Goal: Transaction & Acquisition: Purchase product/service

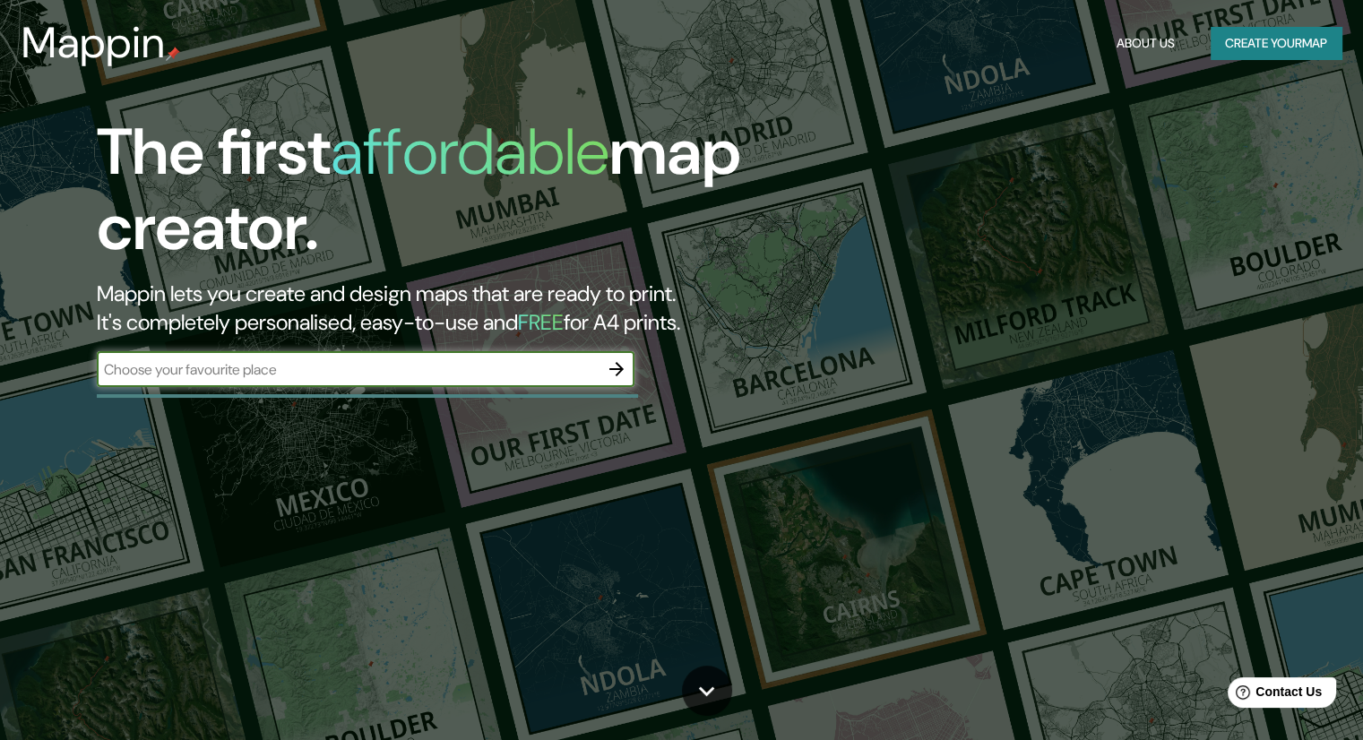
click at [330, 373] on input "text" at bounding box center [348, 369] width 502 height 21
type input "santa [PERSON_NAME]"
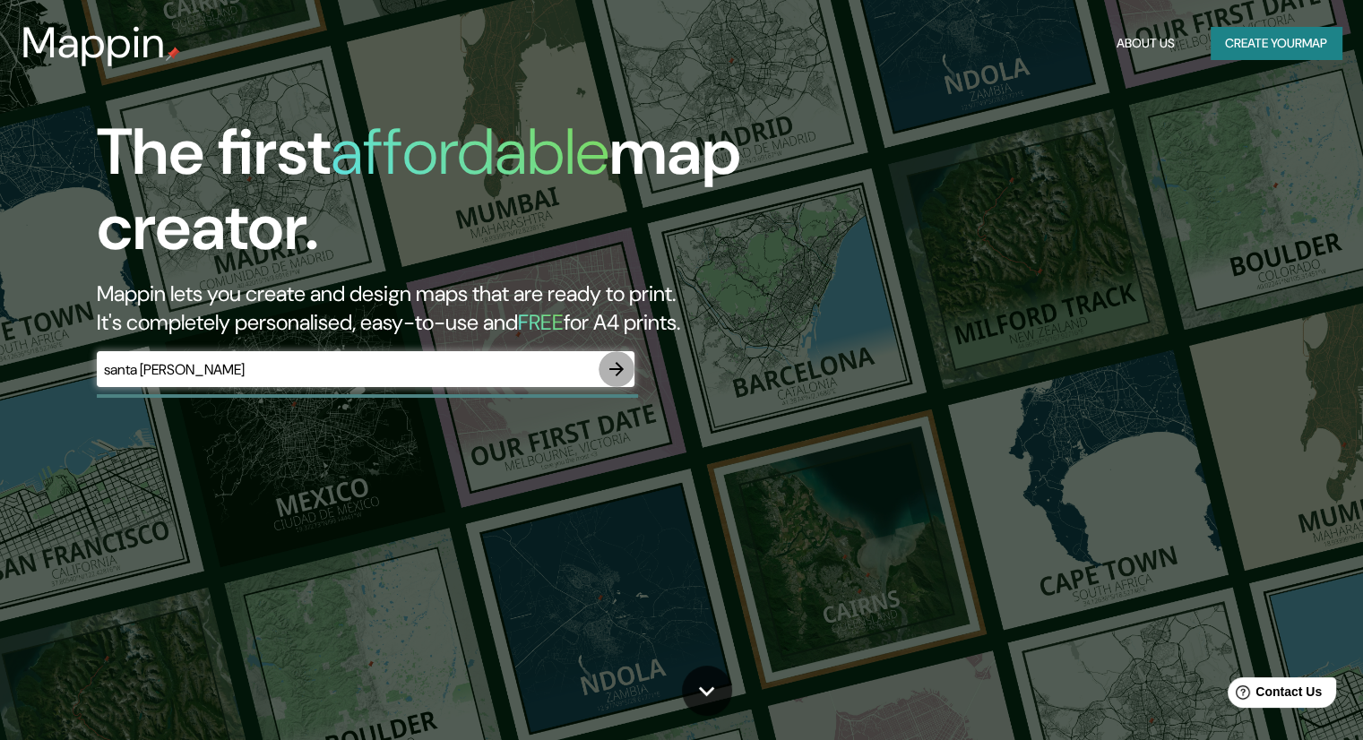
click at [616, 362] on icon "button" at bounding box center [616, 369] width 14 height 14
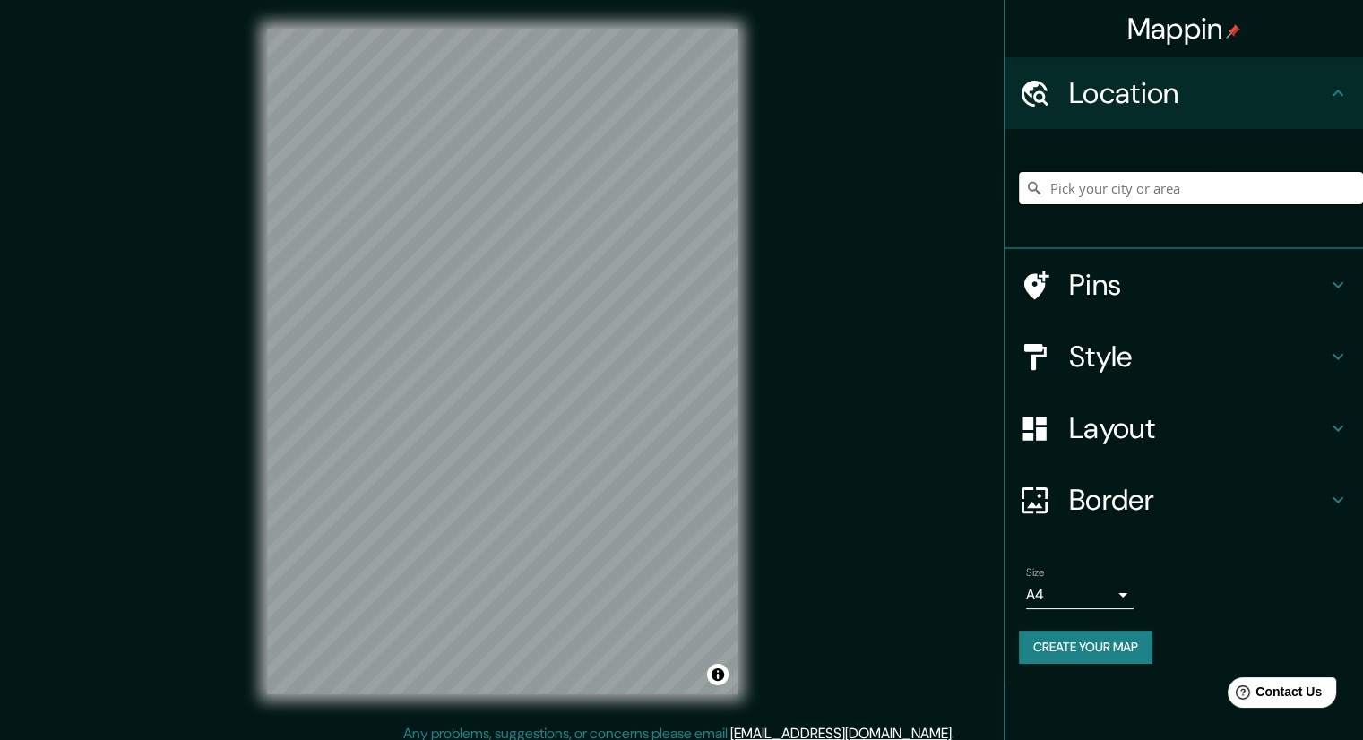
click at [1095, 189] on input "Pick your city or area" at bounding box center [1191, 188] width 344 height 32
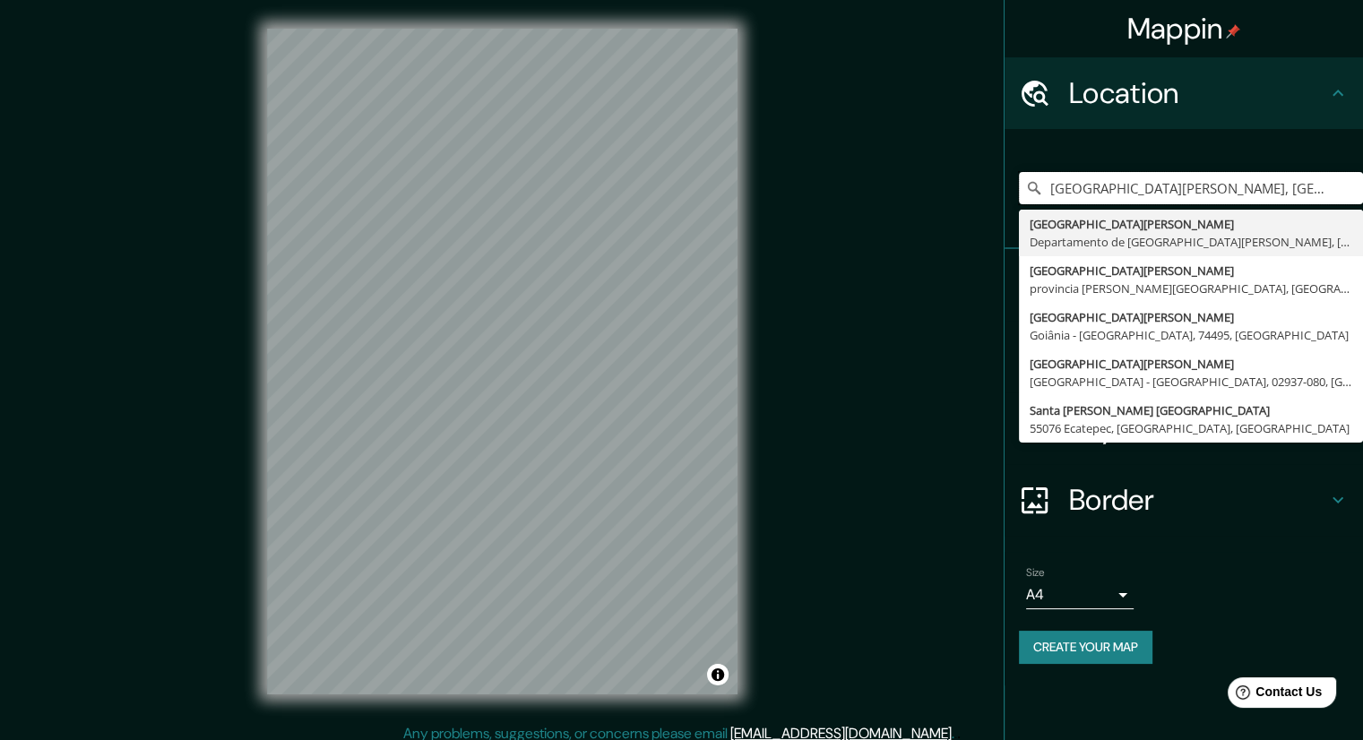
type input "[GEOGRAPHIC_DATA][PERSON_NAME], [GEOGRAPHIC_DATA][PERSON_NAME], [GEOGRAPHIC_DAT…"
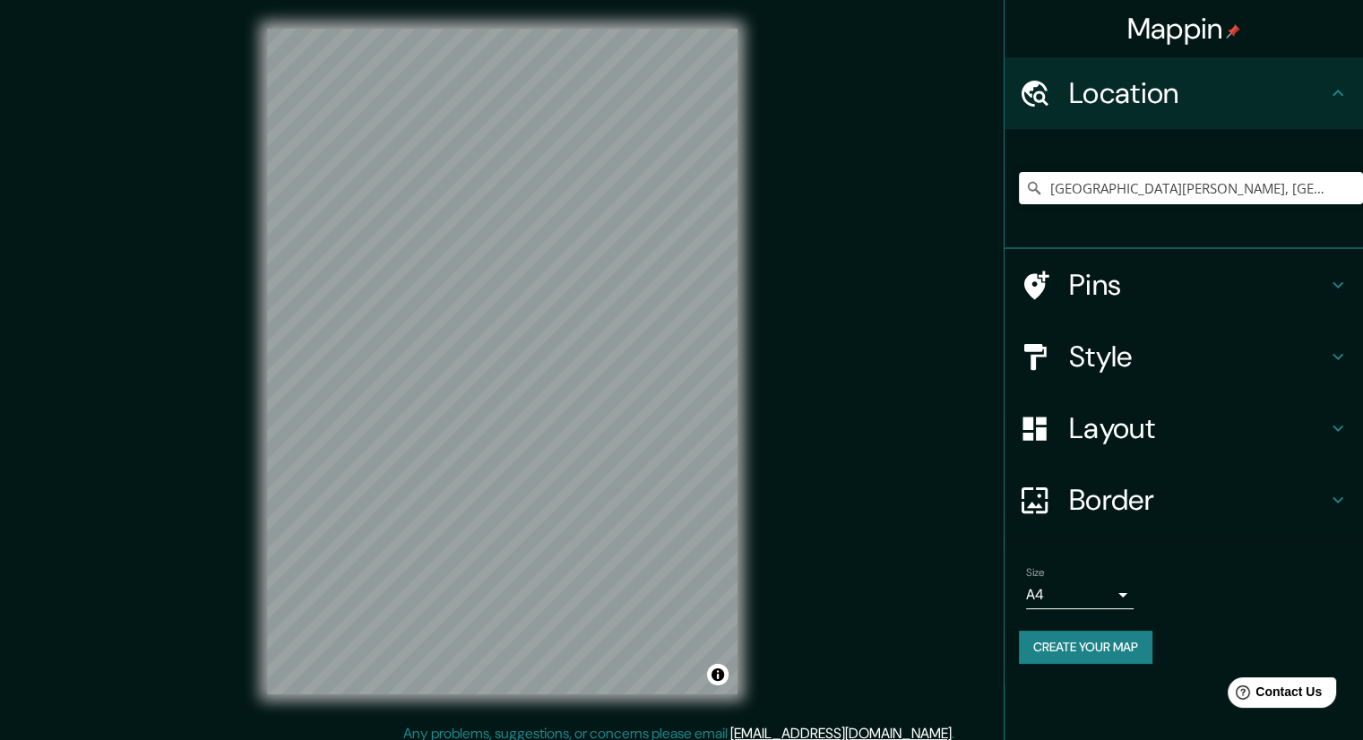
click at [1323, 150] on div "[GEOGRAPHIC_DATA][PERSON_NAME], [GEOGRAPHIC_DATA][PERSON_NAME], [GEOGRAPHIC_DAT…" at bounding box center [1191, 188] width 344 height 90
click at [1331, 356] on icon at bounding box center [1338, 357] width 22 height 22
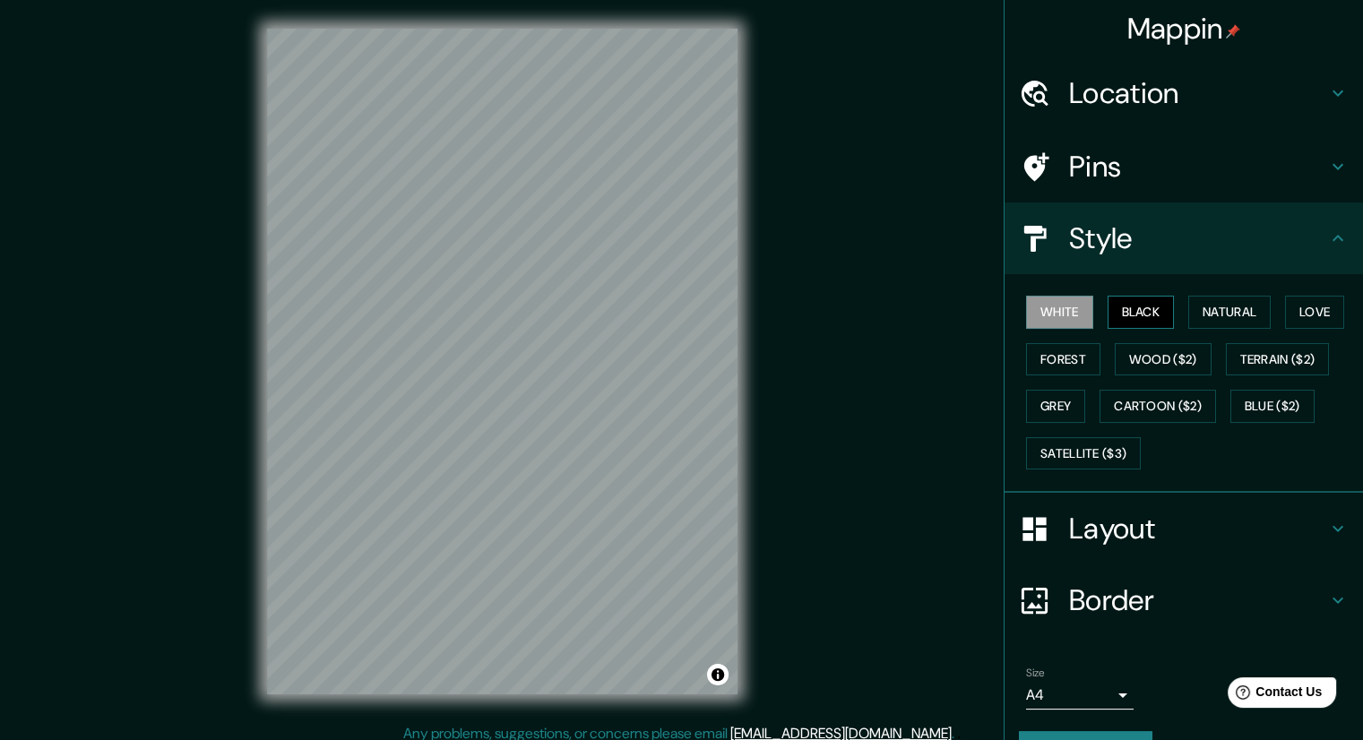
click at [1133, 316] on button "Black" at bounding box center [1141, 312] width 67 height 33
click at [1228, 308] on button "Natural" at bounding box center [1229, 312] width 82 height 33
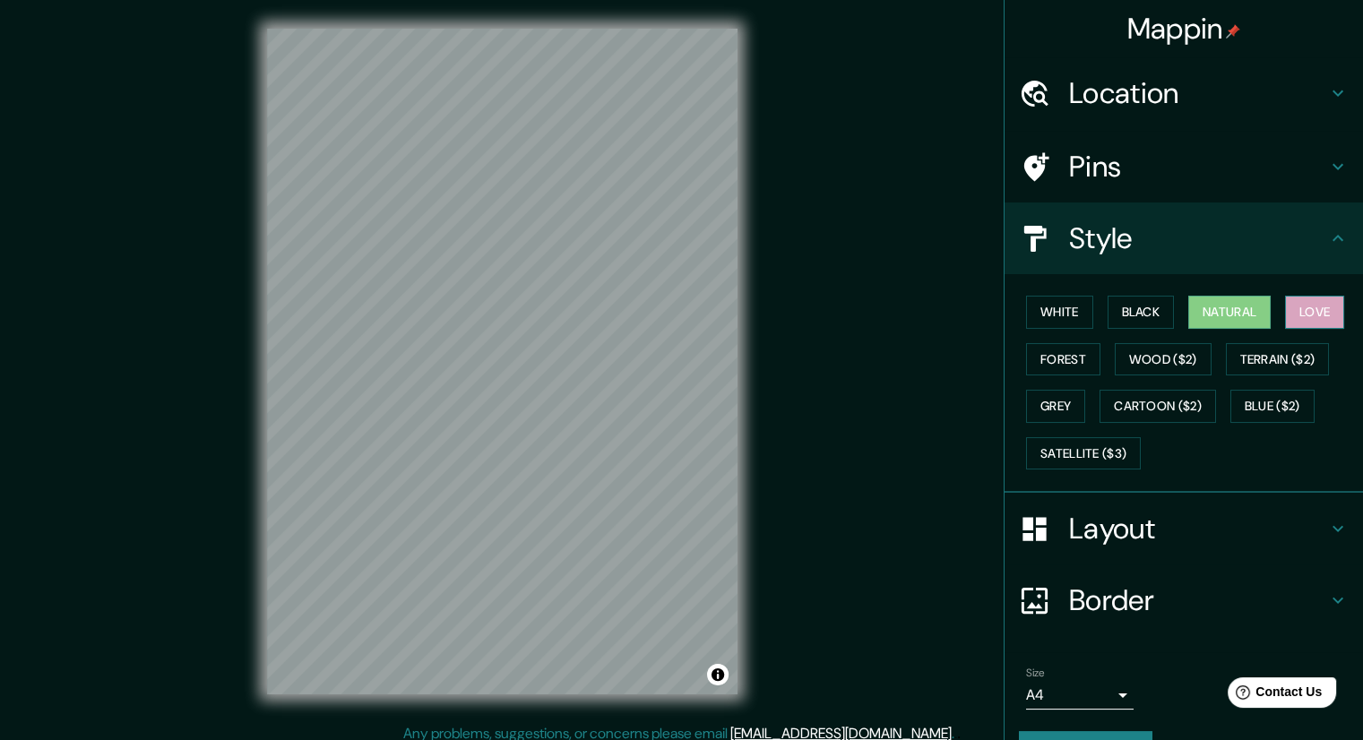
click at [1318, 315] on button "Love" at bounding box center [1314, 312] width 59 height 33
click at [1032, 363] on button "Forest" at bounding box center [1063, 359] width 74 height 33
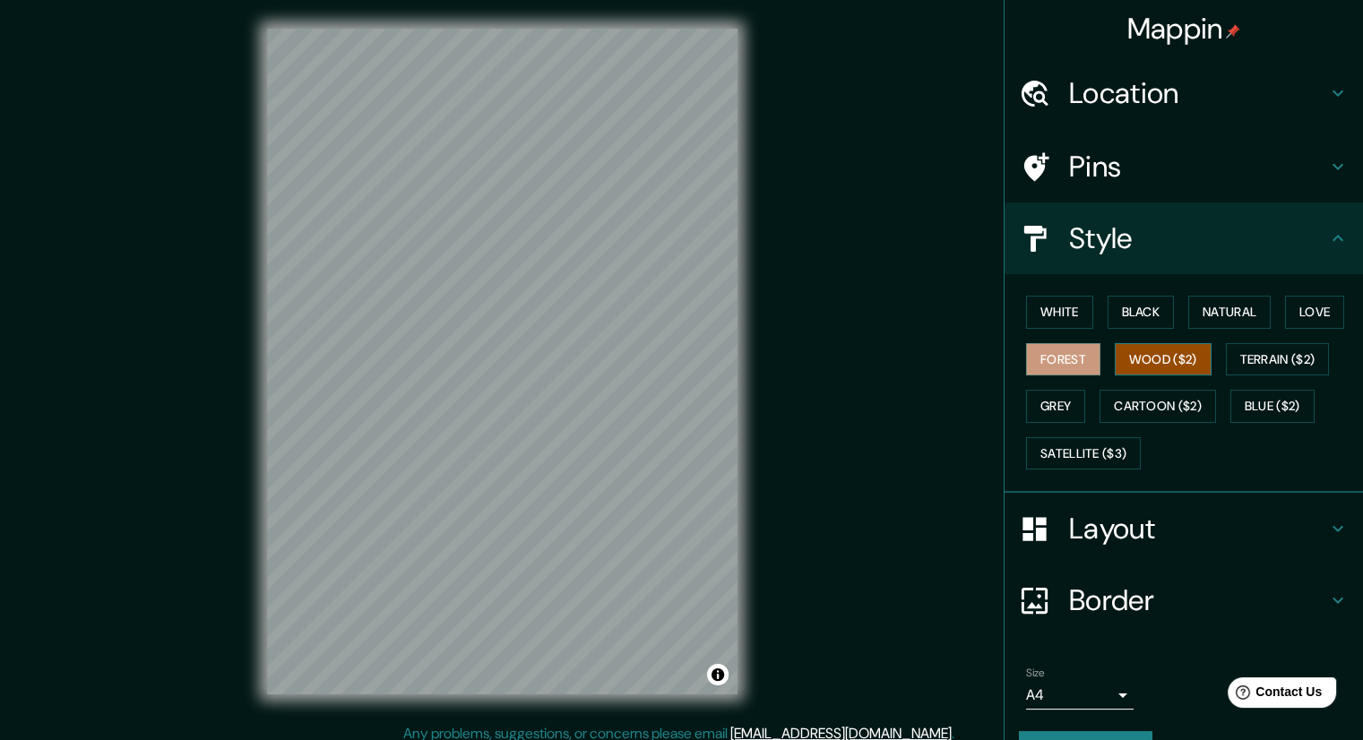
click at [1115, 355] on button "Wood ($2)" at bounding box center [1163, 359] width 97 height 33
click at [1276, 356] on button "Terrain ($2)" at bounding box center [1278, 359] width 104 height 33
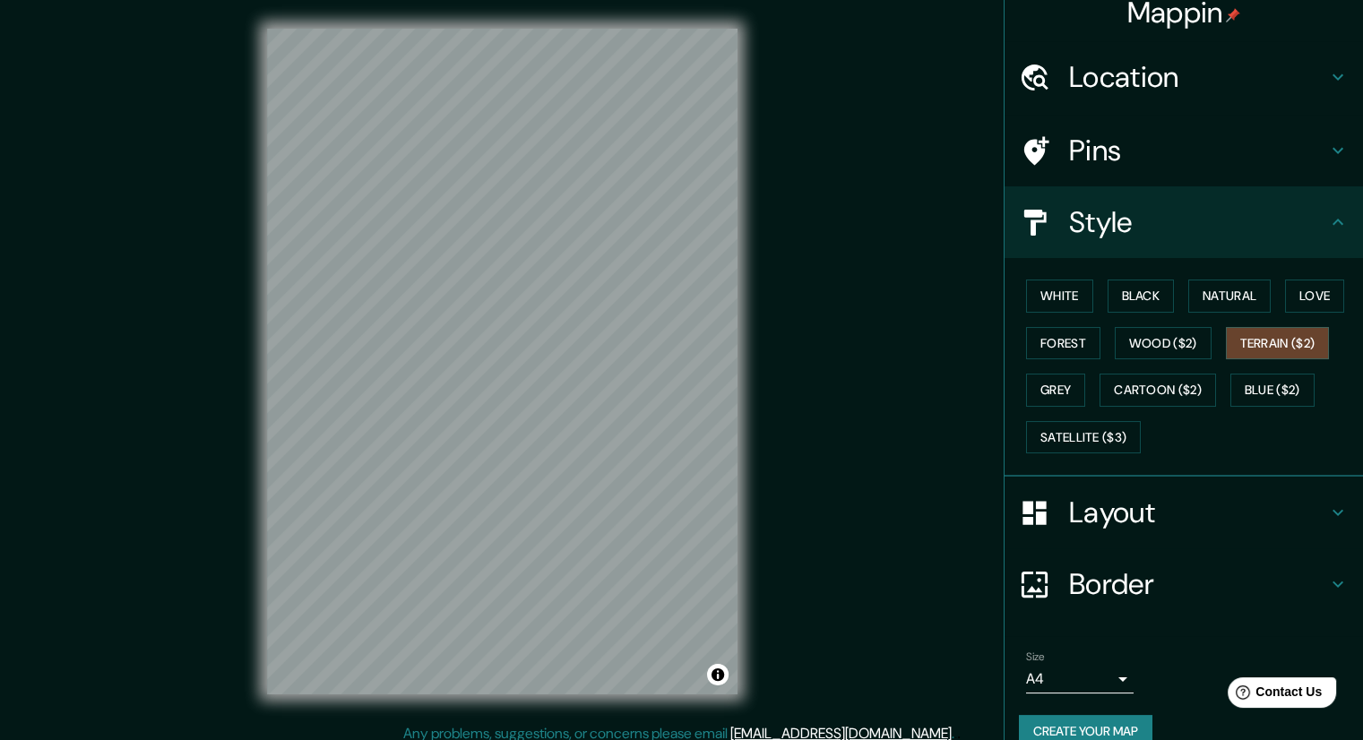
scroll to position [43, 0]
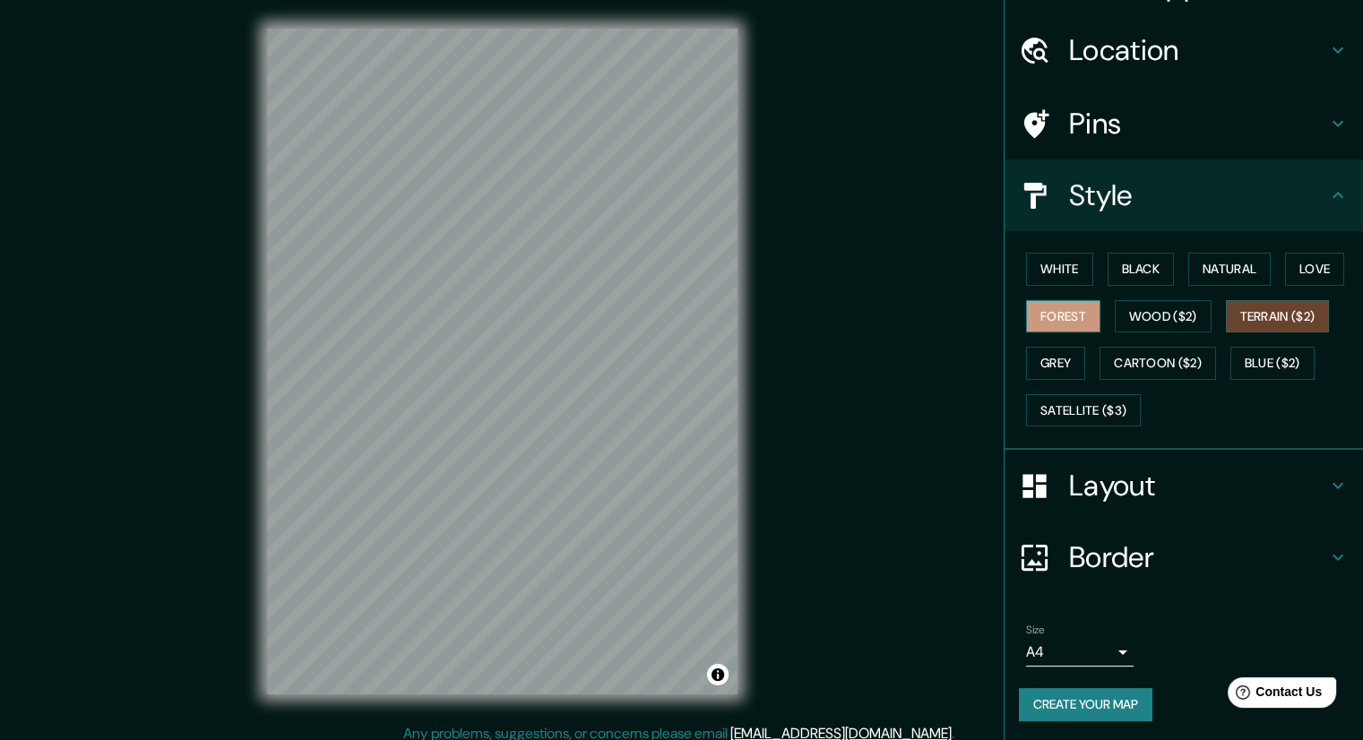
click at [1057, 309] on button "Forest" at bounding box center [1063, 316] width 74 height 33
click at [1046, 353] on button "Grey" at bounding box center [1055, 363] width 59 height 33
drag, startPoint x: 742, startPoint y: 374, endPoint x: 942, endPoint y: 173, distance: 283.2
click at [942, 173] on div "Mappin Location [GEOGRAPHIC_DATA][PERSON_NAME], [GEOGRAPHIC_DATA][PERSON_NAME],…" at bounding box center [681, 376] width 1363 height 752
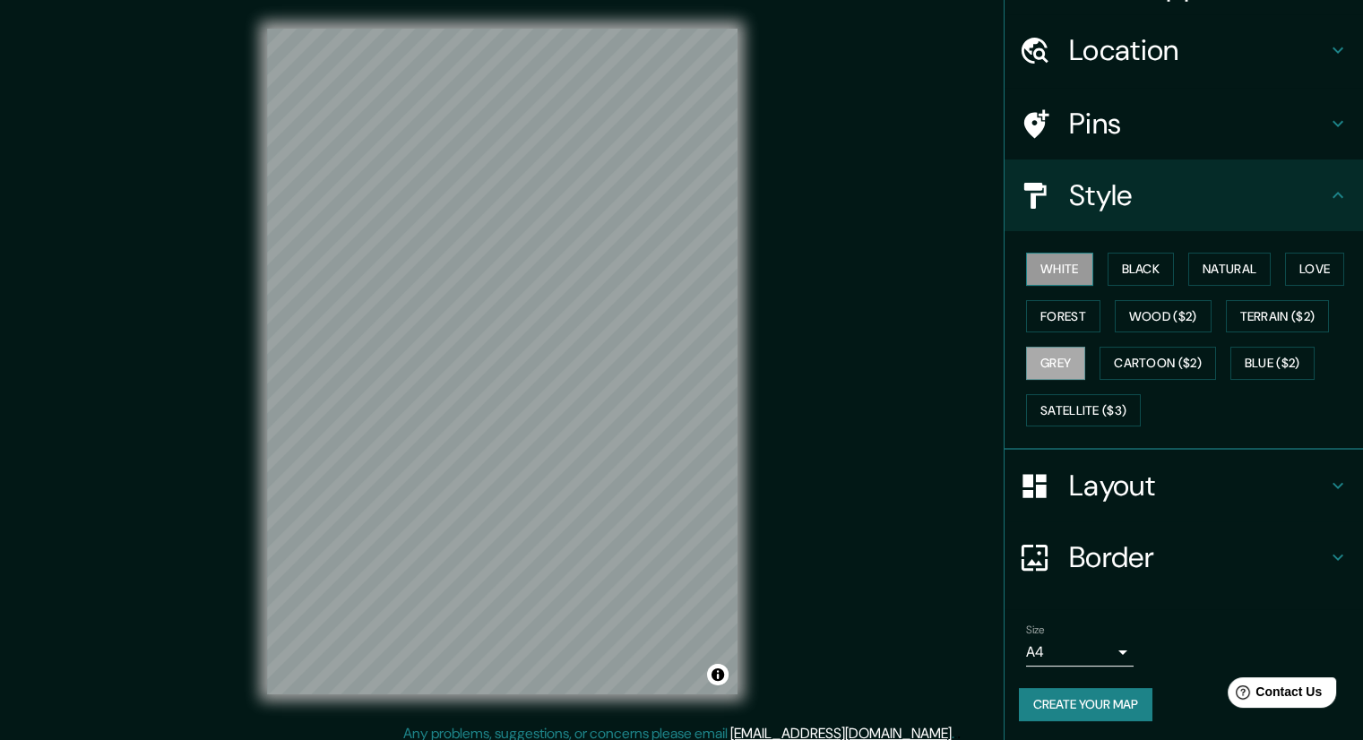
click at [1042, 261] on button "White" at bounding box center [1059, 269] width 67 height 33
click at [1121, 262] on button "Black" at bounding box center [1141, 269] width 67 height 33
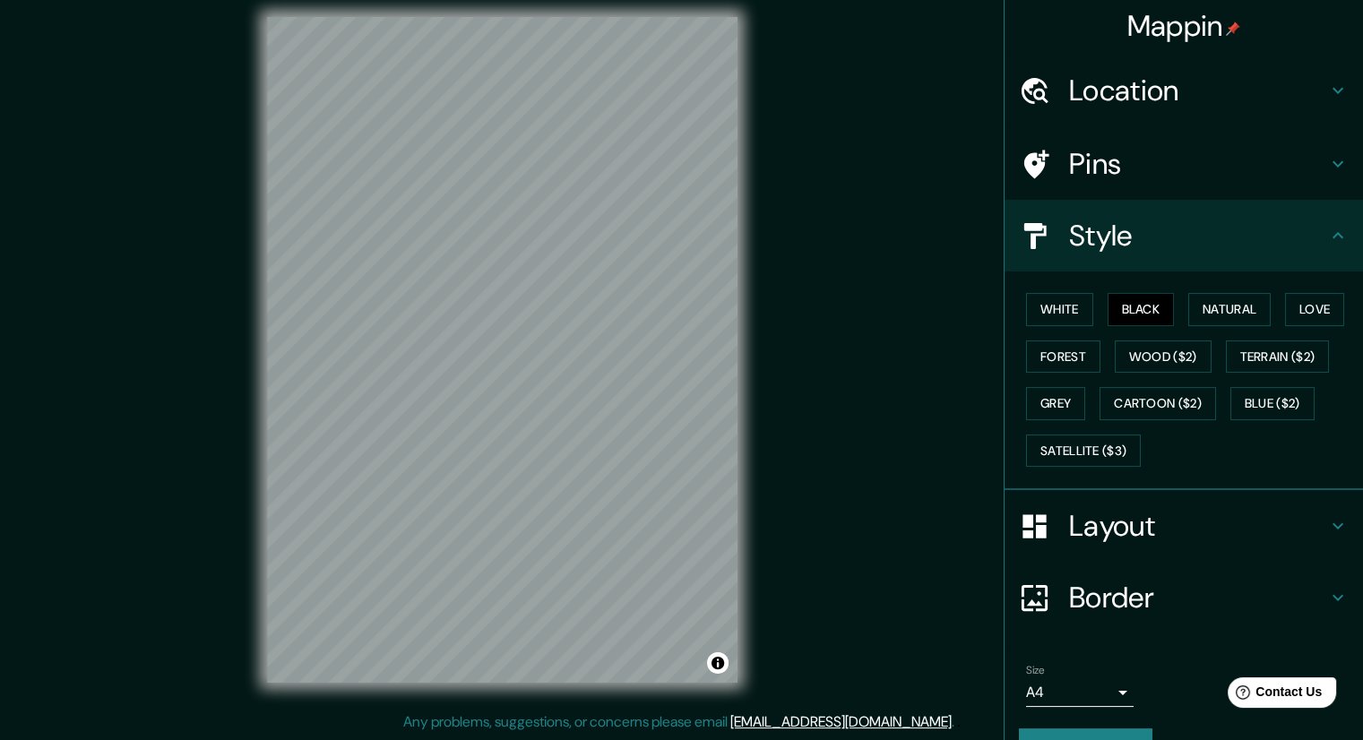
scroll to position [0, 0]
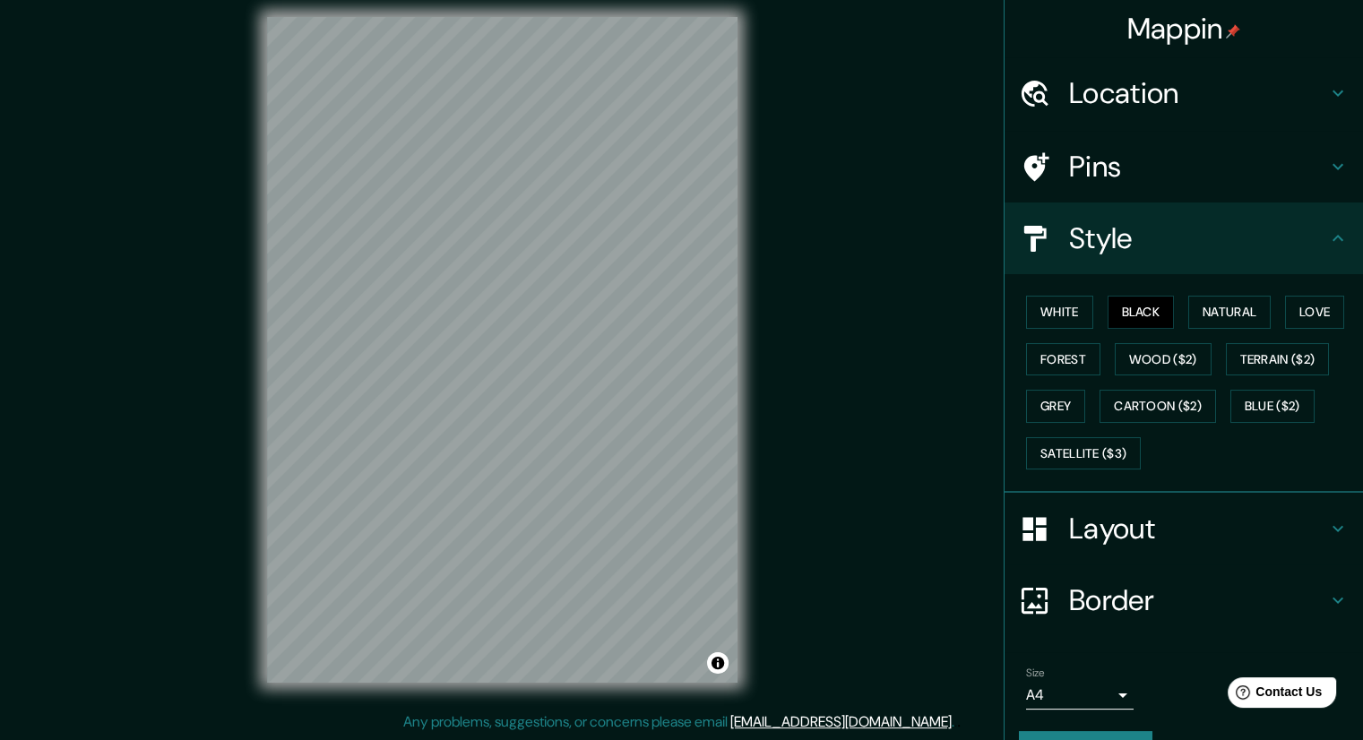
click at [1097, 231] on h4 "Style" at bounding box center [1198, 238] width 258 height 36
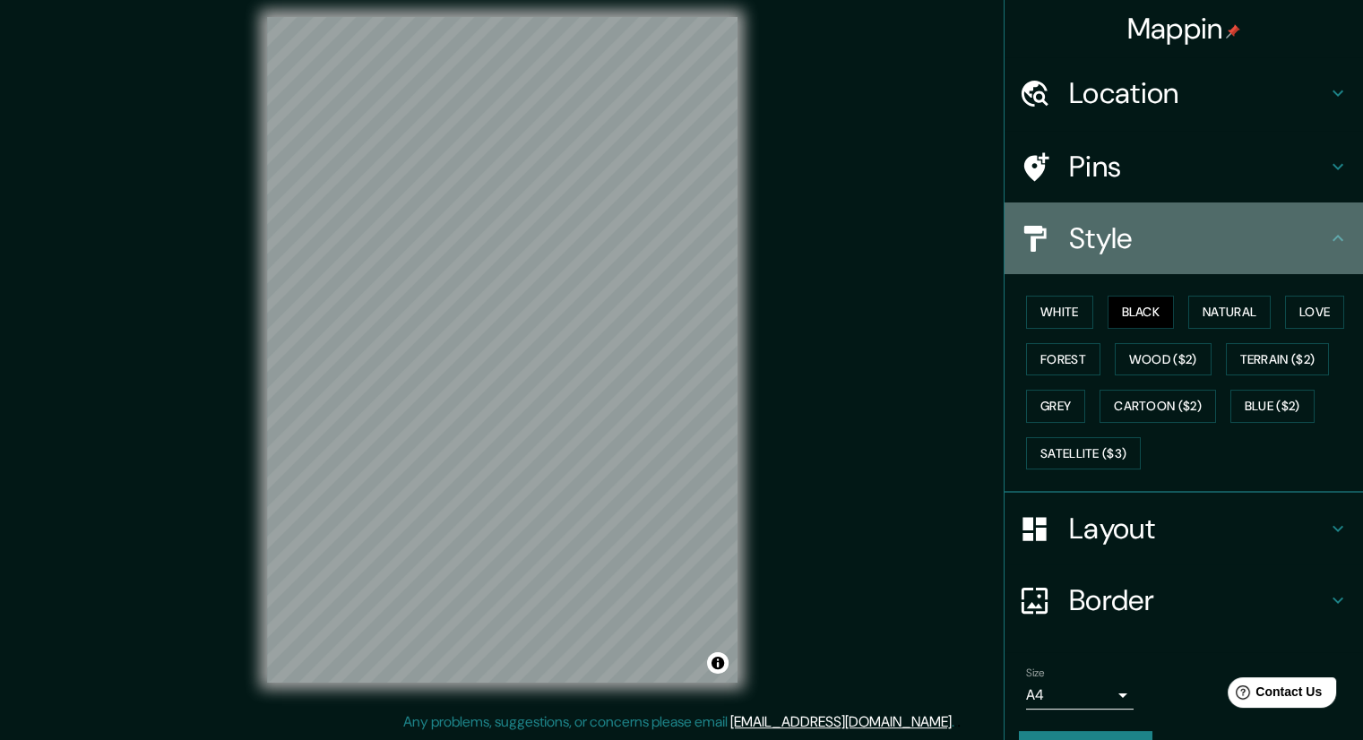
click at [1097, 231] on h4 "Style" at bounding box center [1198, 238] width 258 height 36
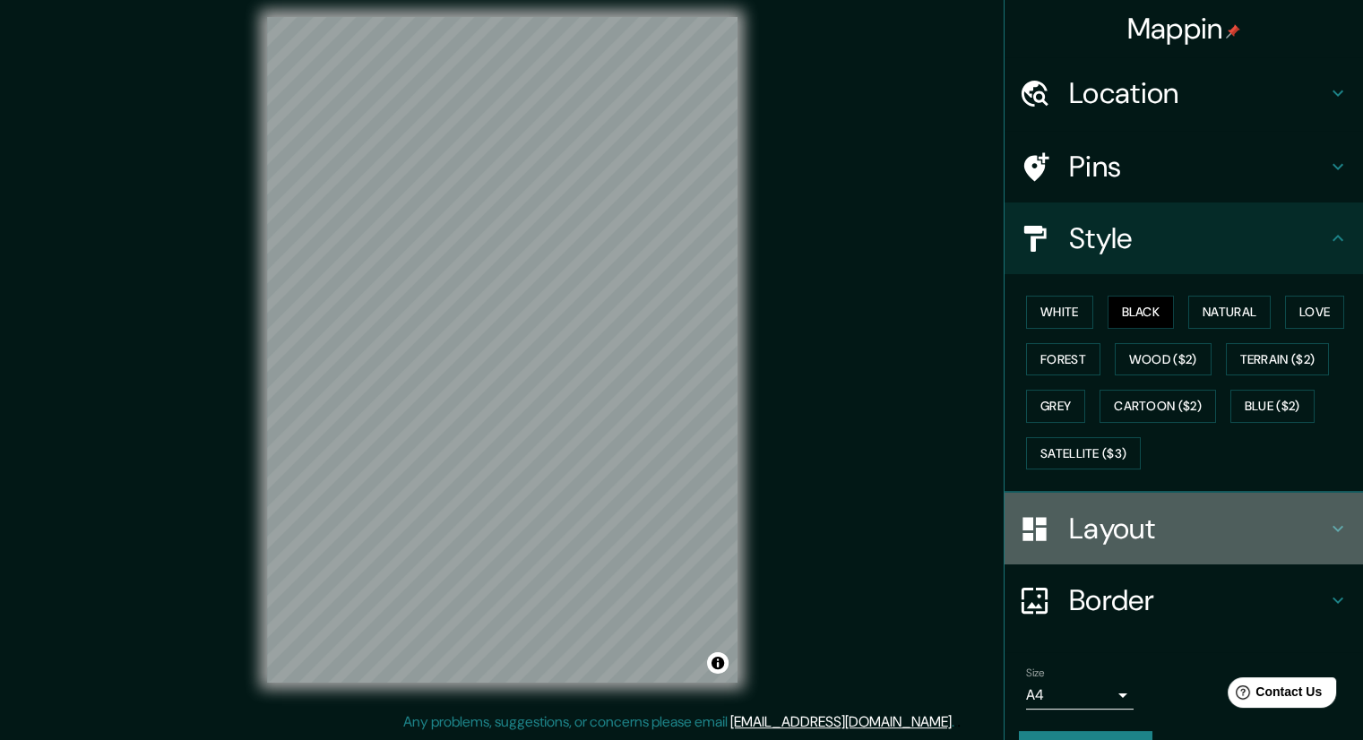
click at [1052, 541] on div at bounding box center [1044, 528] width 50 height 31
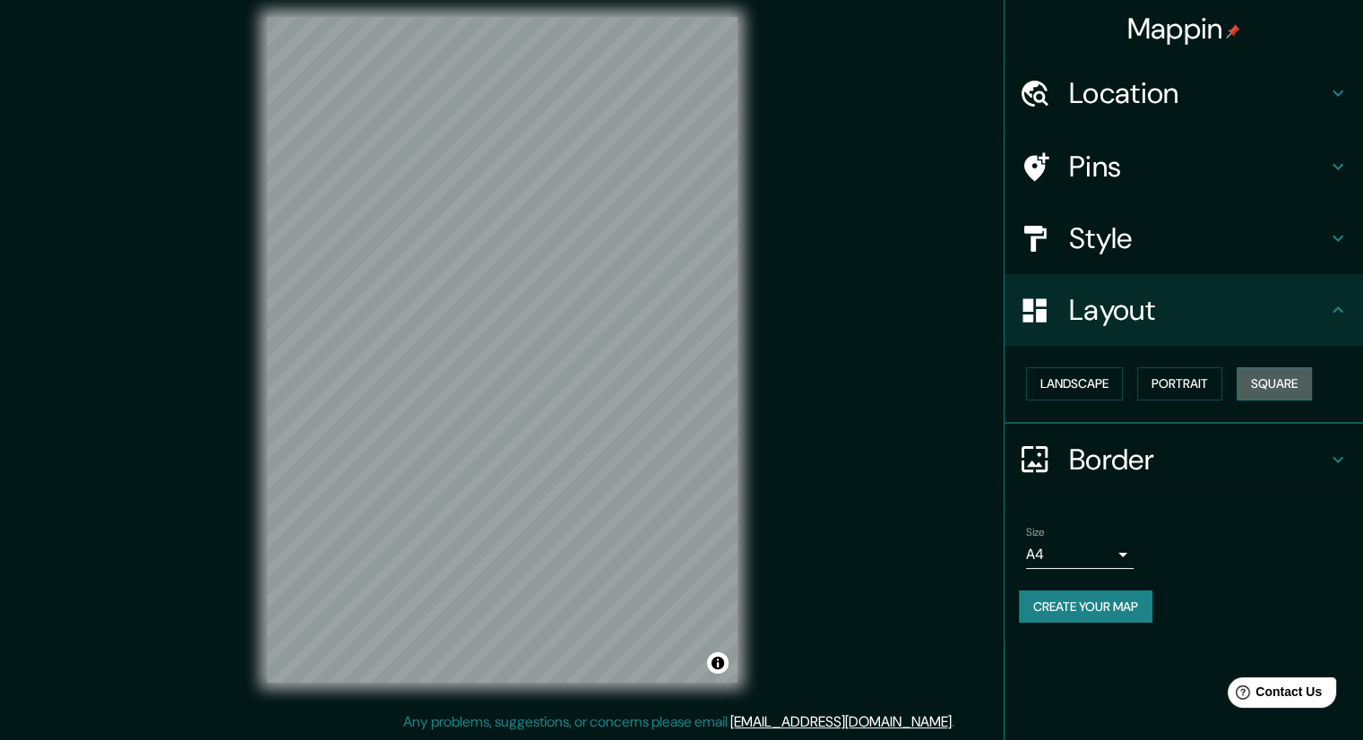
click at [1280, 379] on button "Square" at bounding box center [1274, 383] width 75 height 33
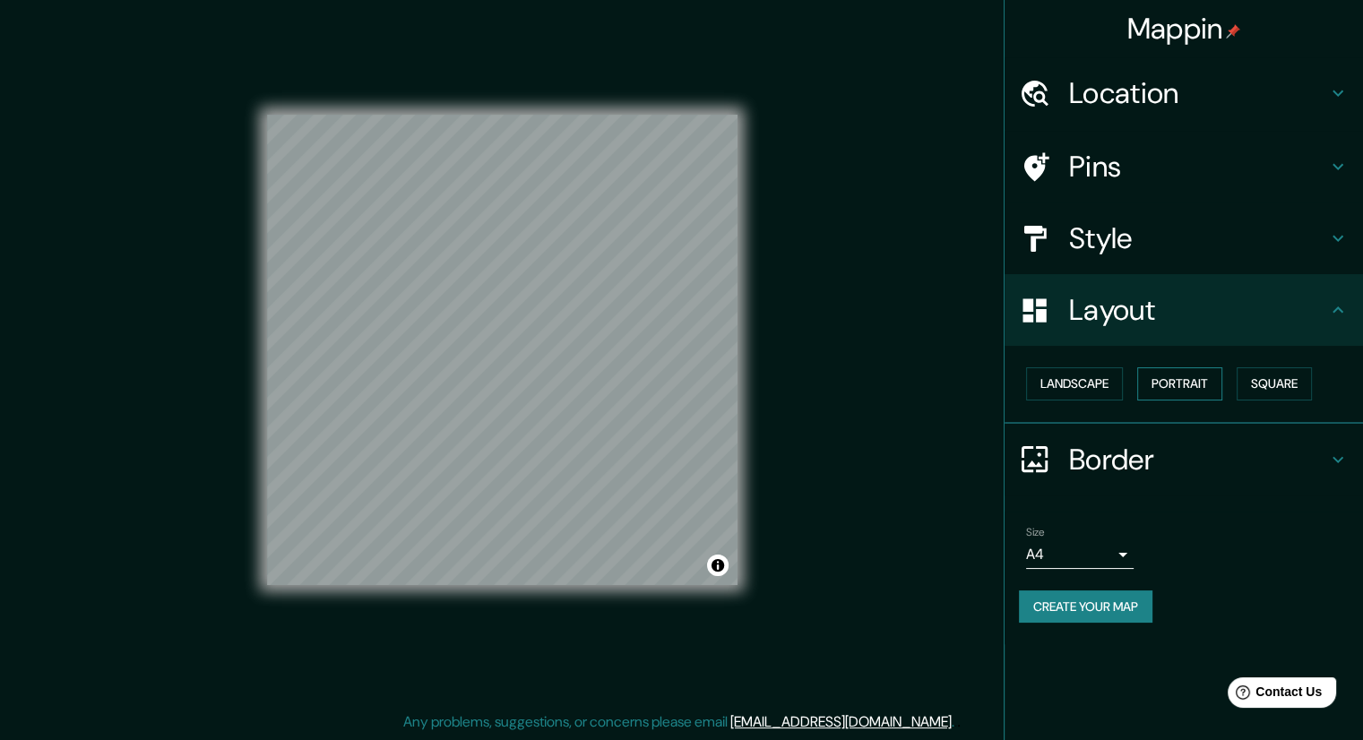
click at [1199, 388] on button "Portrait" at bounding box center [1179, 383] width 85 height 33
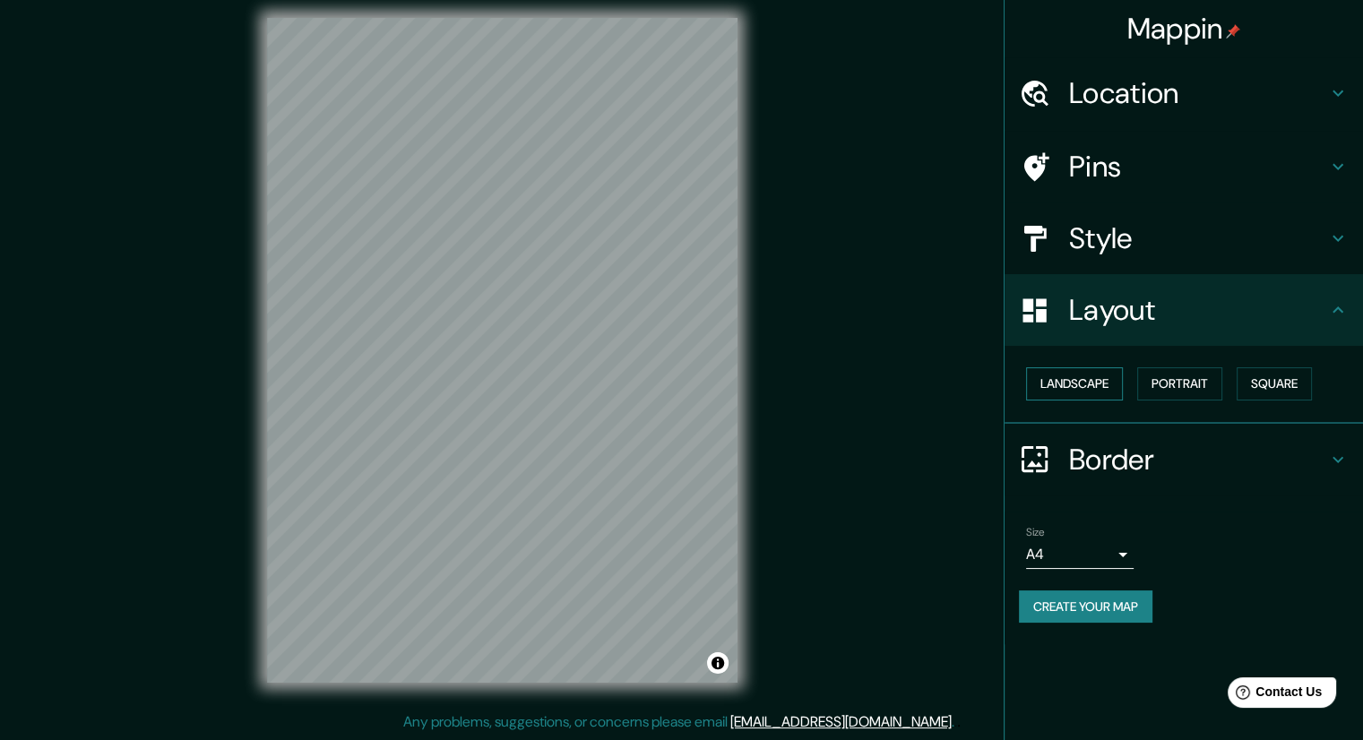
click at [1099, 388] on button "Landscape" at bounding box center [1074, 383] width 97 height 33
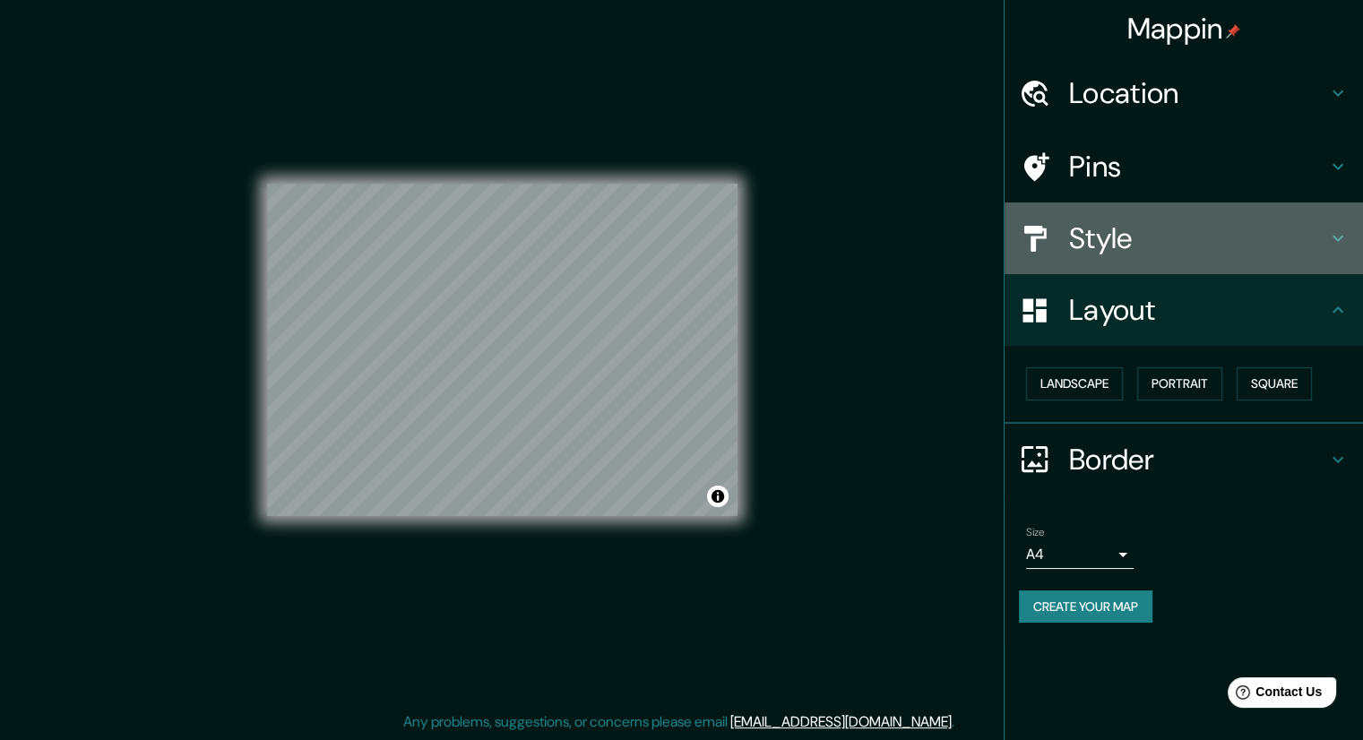
click at [1084, 237] on h4 "Style" at bounding box center [1198, 238] width 258 height 36
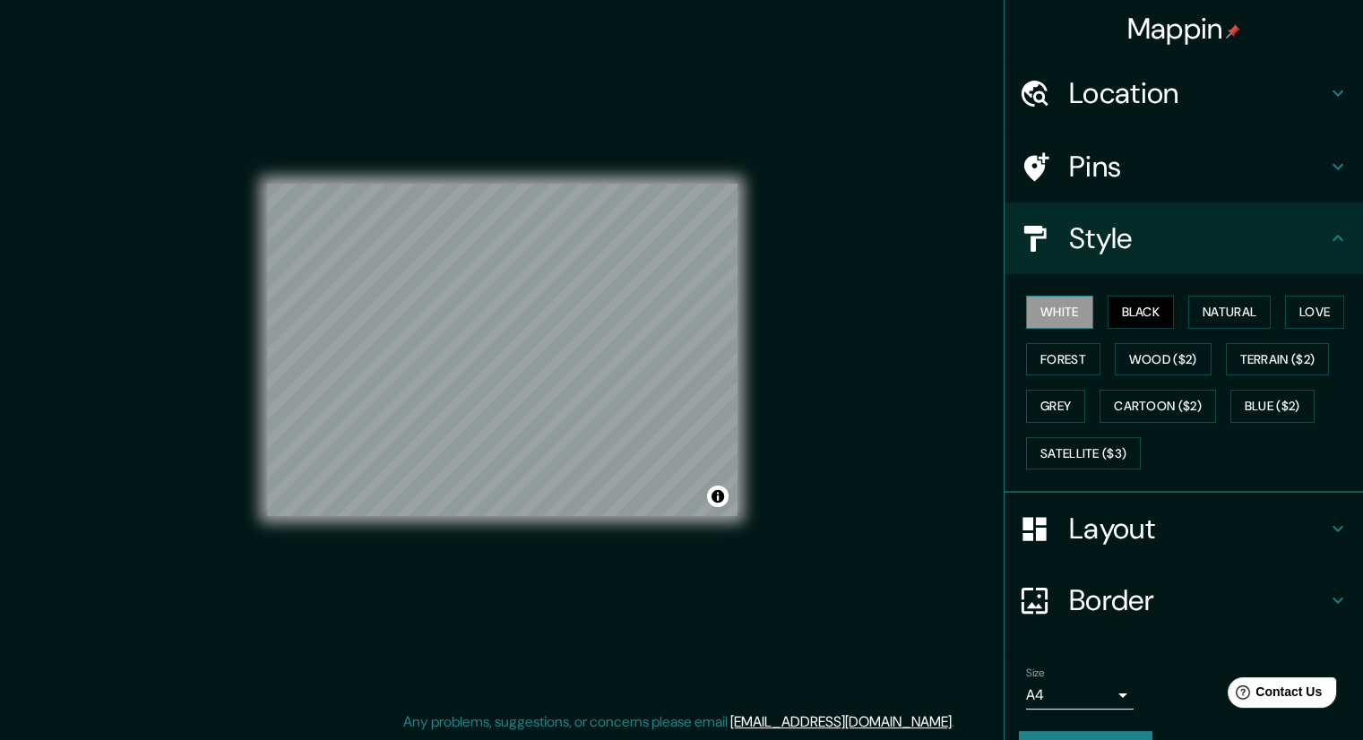
click at [1050, 307] on button "White" at bounding box center [1059, 312] width 67 height 33
click at [1237, 317] on button "Natural" at bounding box center [1229, 312] width 82 height 33
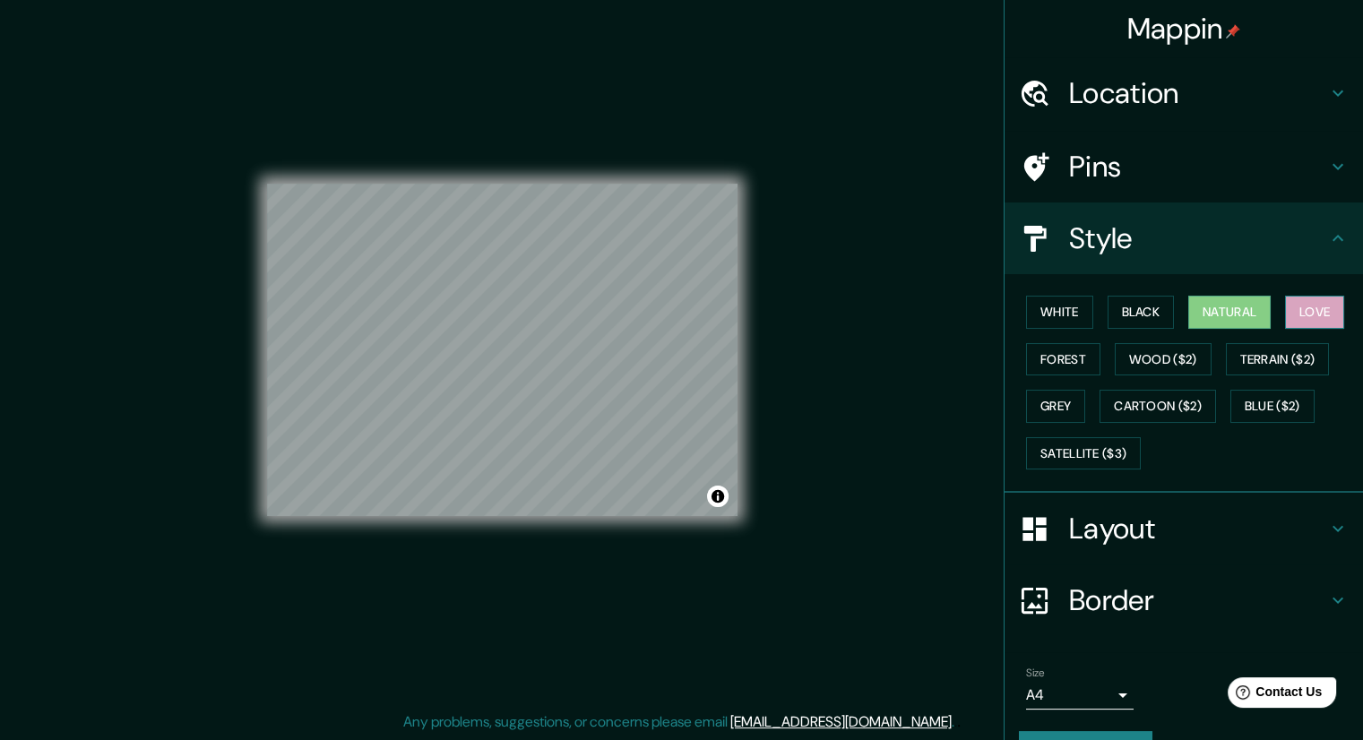
click at [1315, 313] on button "Love" at bounding box center [1314, 312] width 59 height 33
click at [1054, 354] on button "Forest" at bounding box center [1063, 359] width 74 height 33
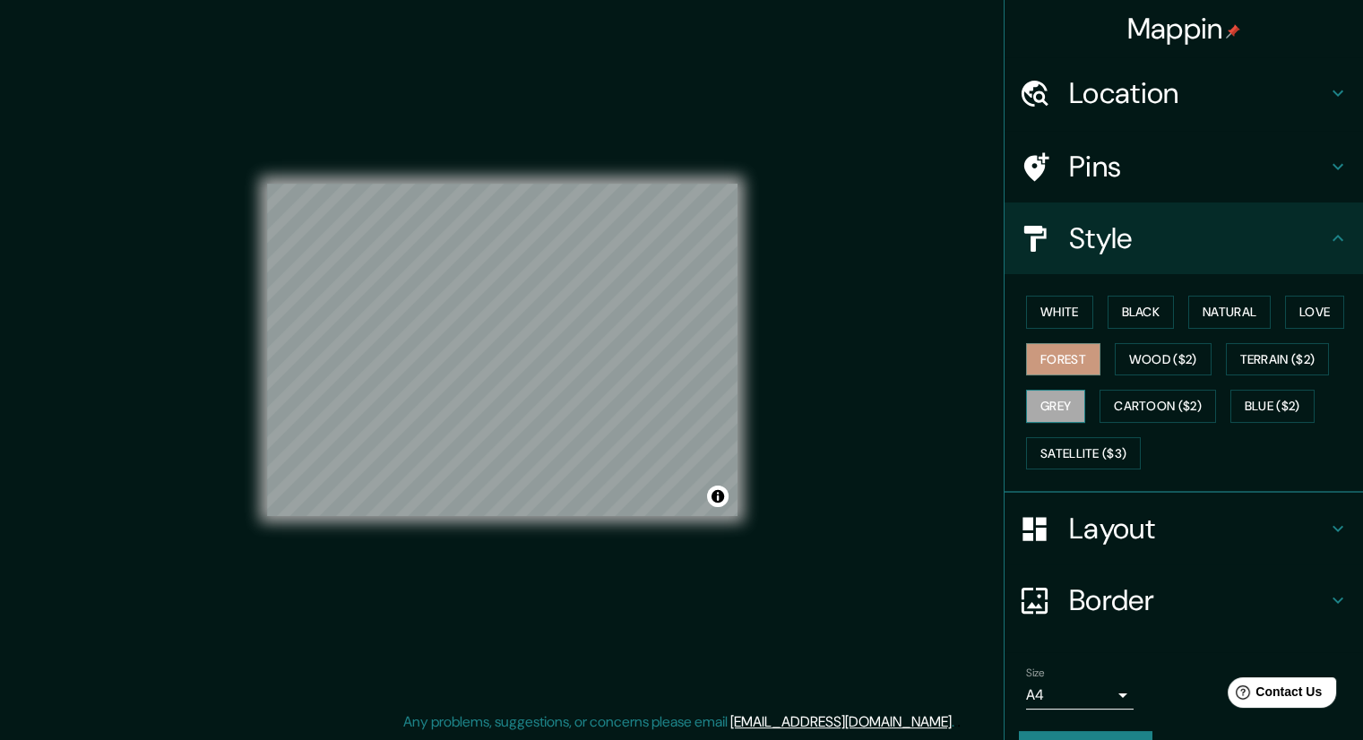
drag, startPoint x: 737, startPoint y: 399, endPoint x: 1035, endPoint y: 409, distance: 297.7
click at [1035, 409] on button "Grey" at bounding box center [1055, 406] width 59 height 33
click at [548, 323] on div at bounding box center [548, 324] width 14 height 14
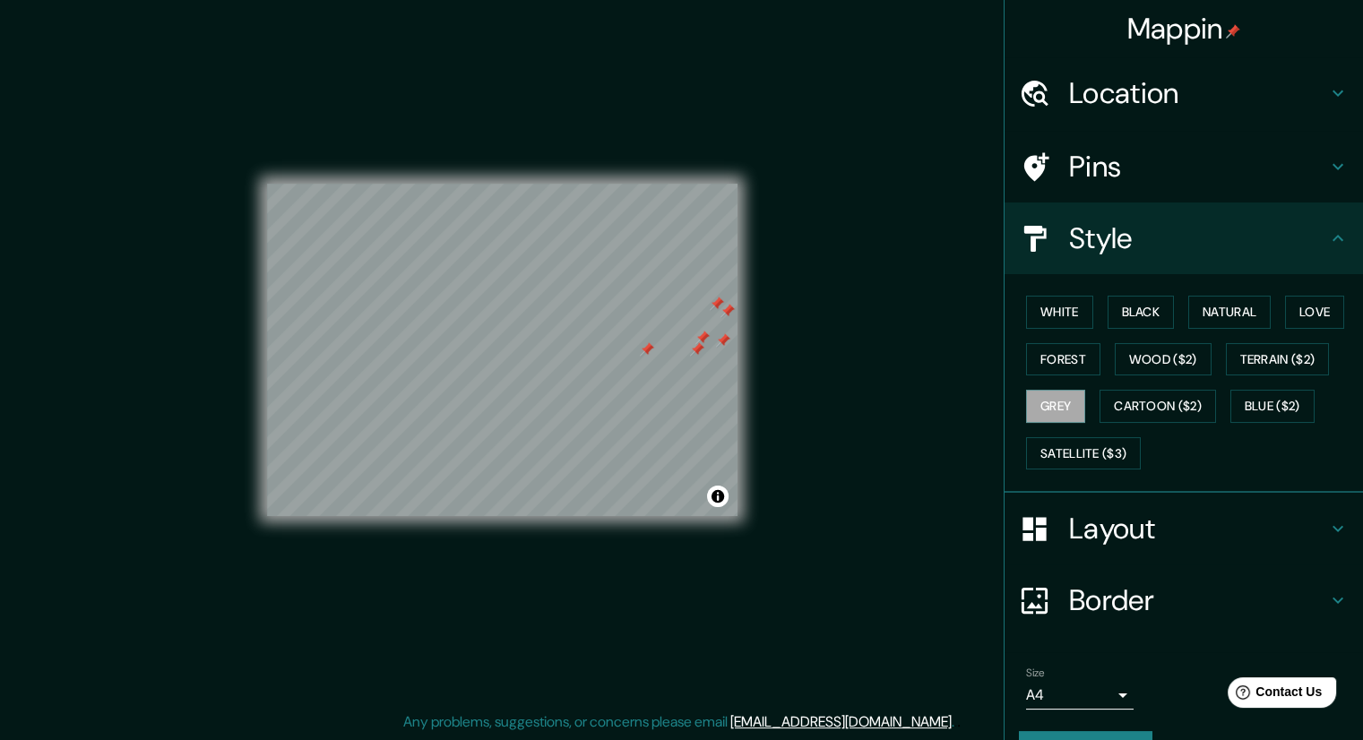
click at [646, 352] on div at bounding box center [647, 349] width 14 height 14
click at [698, 349] on div at bounding box center [697, 349] width 14 height 14
click at [703, 335] on div at bounding box center [702, 338] width 14 height 14
click at [723, 336] on div at bounding box center [723, 340] width 14 height 14
click at [729, 309] on div at bounding box center [727, 311] width 14 height 14
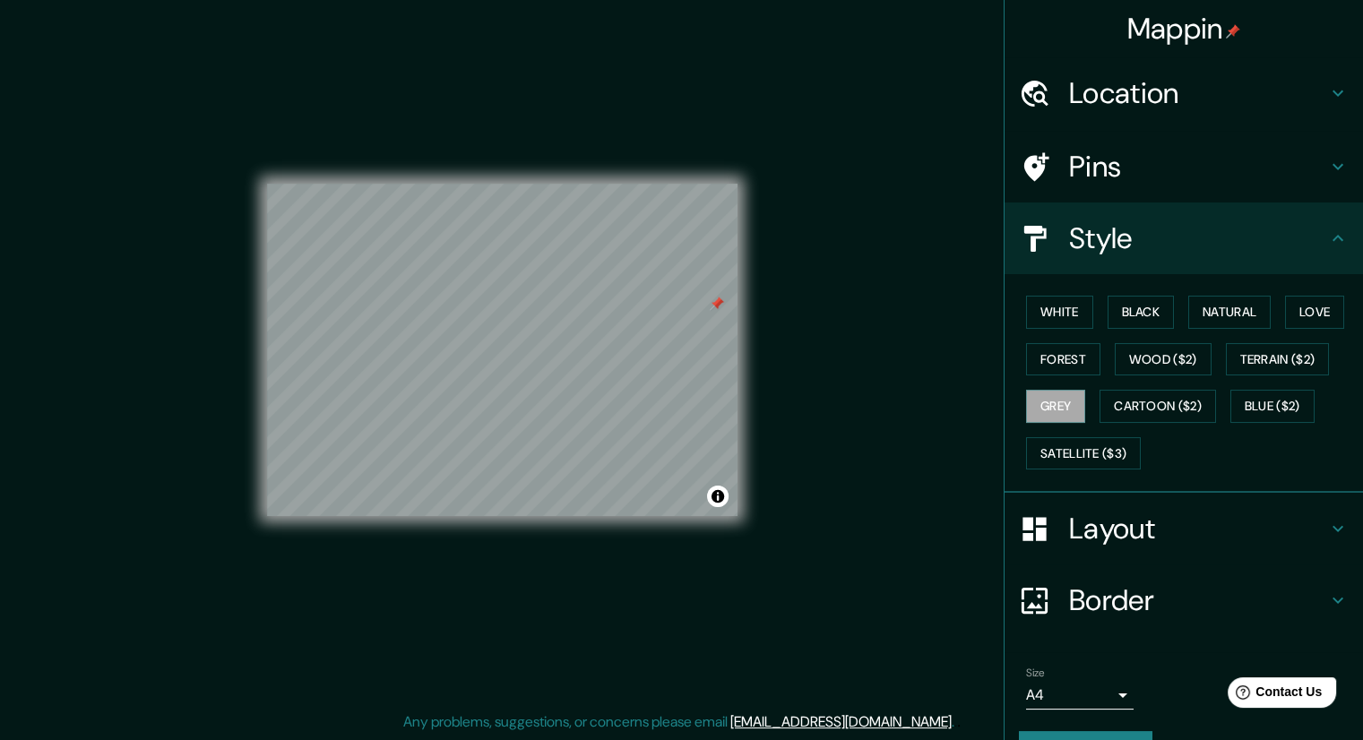
click at [717, 305] on div at bounding box center [717, 304] width 14 height 14
click at [409, 381] on div at bounding box center [408, 381] width 14 height 14
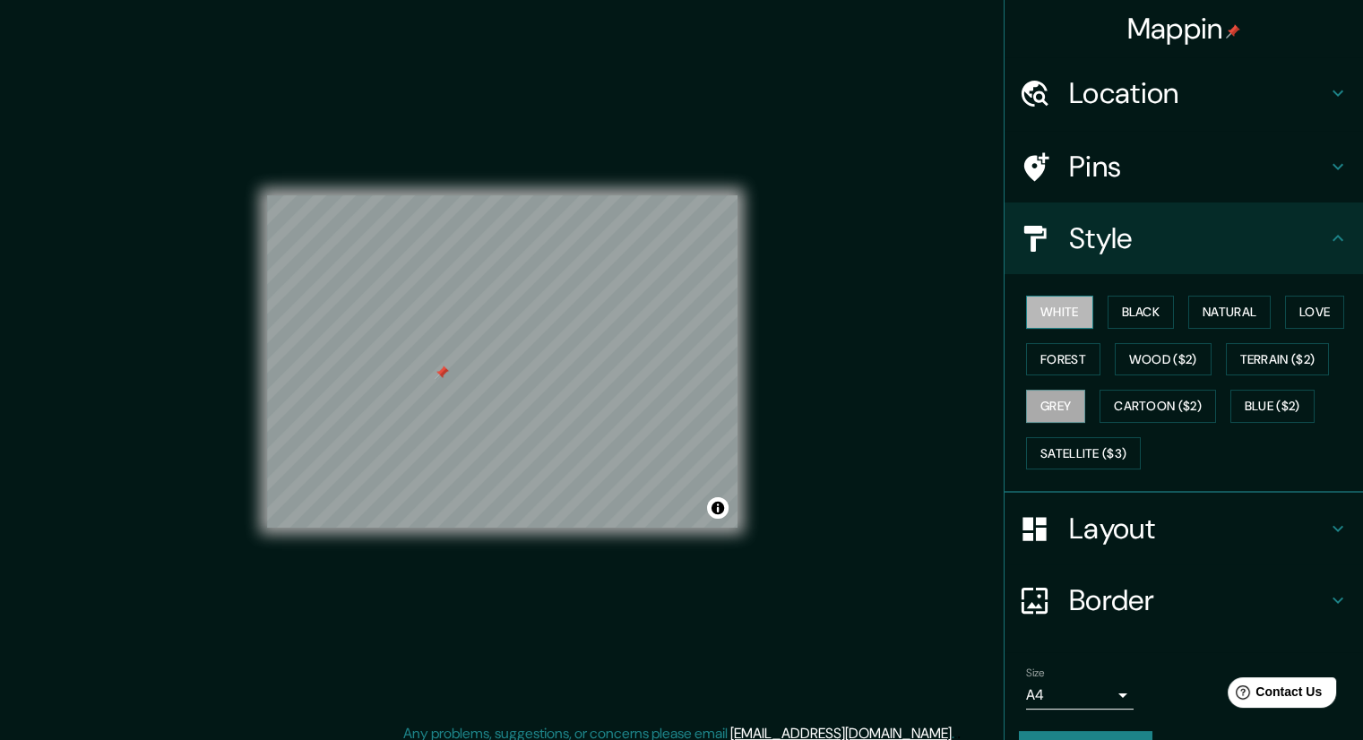
click at [1052, 320] on button "White" at bounding box center [1059, 312] width 67 height 33
click at [1084, 453] on button "Satellite ($3)" at bounding box center [1083, 453] width 115 height 33
click at [1057, 321] on button "White" at bounding box center [1059, 312] width 67 height 33
click at [1108, 302] on button "Black" at bounding box center [1141, 312] width 67 height 33
